Goal: Transaction & Acquisition: Book appointment/travel/reservation

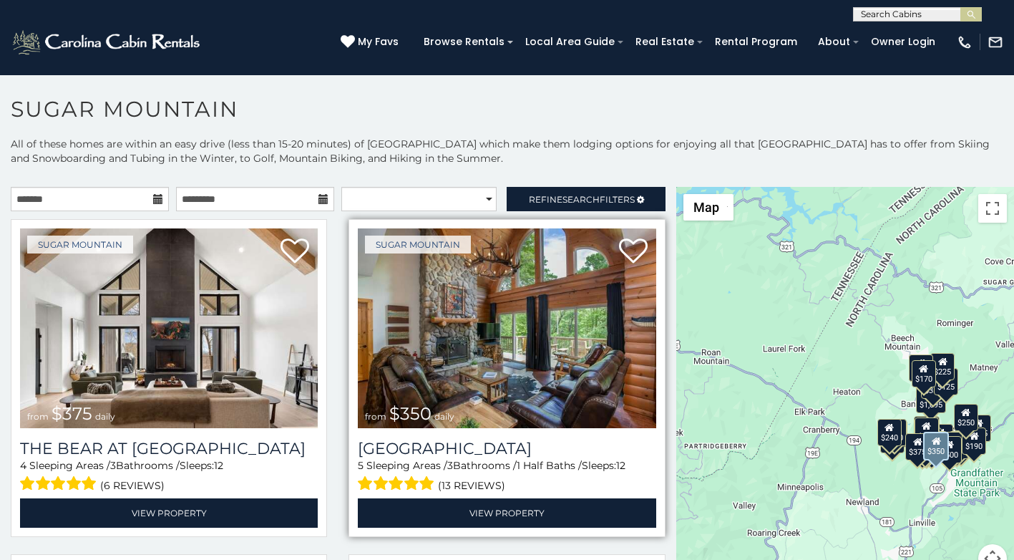
click at [358, 459] on span "5" at bounding box center [361, 465] width 6 height 13
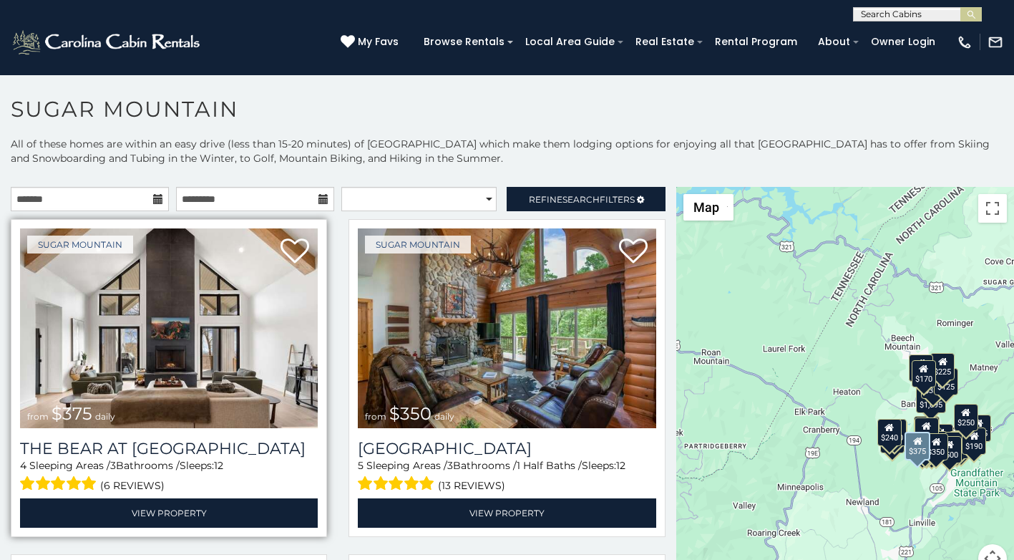
click at [64, 258] on img at bounding box center [169, 328] width 298 height 200
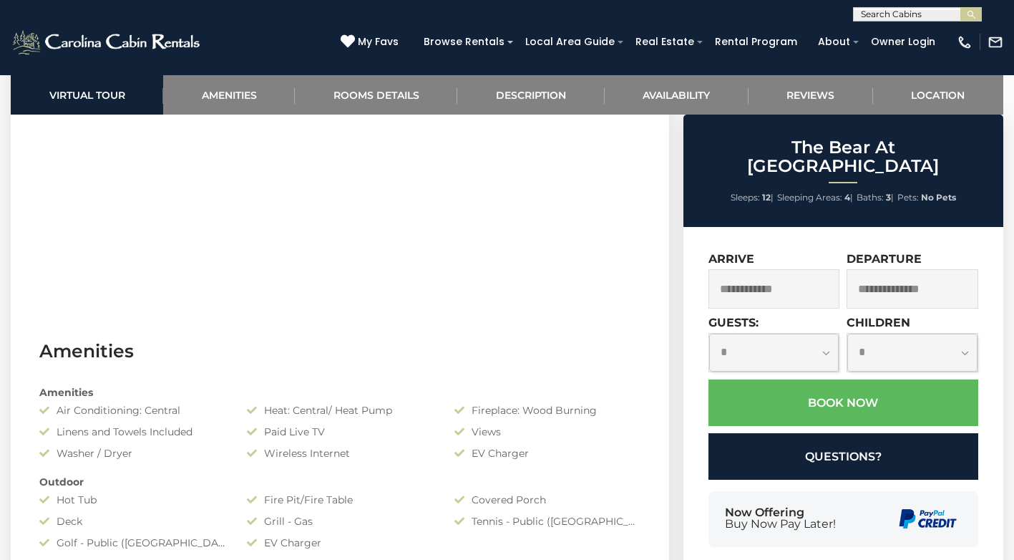
scroll to position [843, 0]
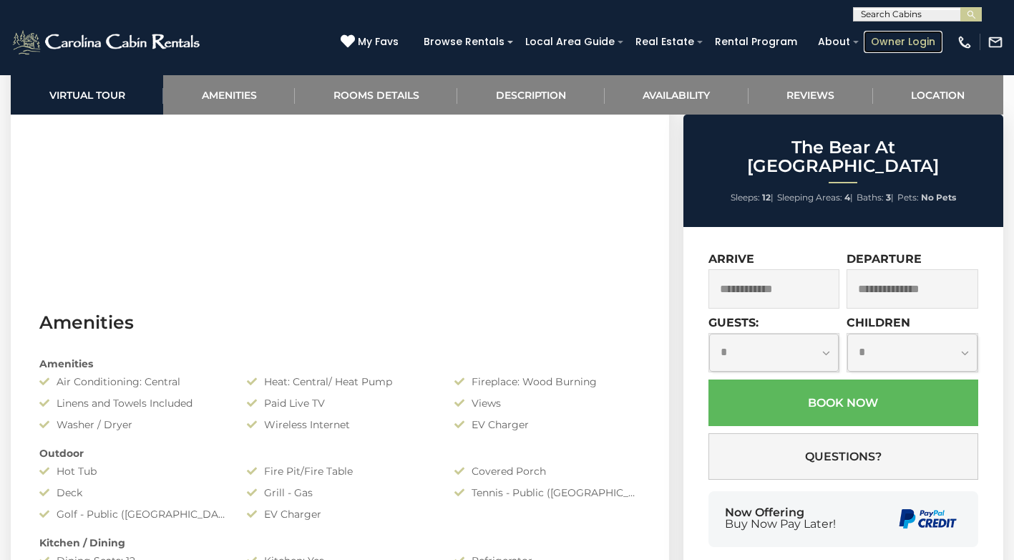
click at [890, 37] on link "Owner Login" at bounding box center [903, 42] width 79 height 22
